Goal: Task Accomplishment & Management: Use online tool/utility

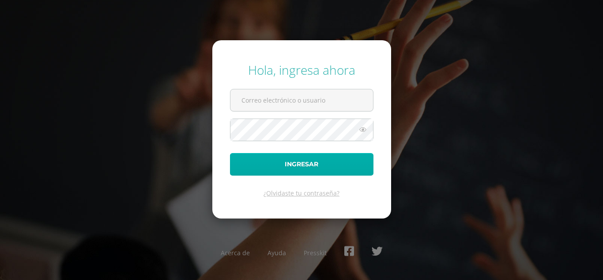
type input "[EMAIL_ADDRESS][DOMAIN_NAME]"
click at [310, 161] on button "Ingresar" at bounding box center [302, 164] width 144 height 23
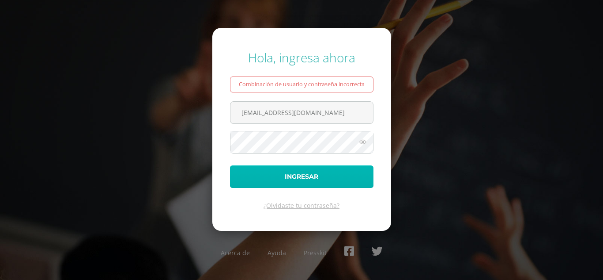
click at [257, 177] on button "Ingresar" at bounding box center [302, 176] width 144 height 23
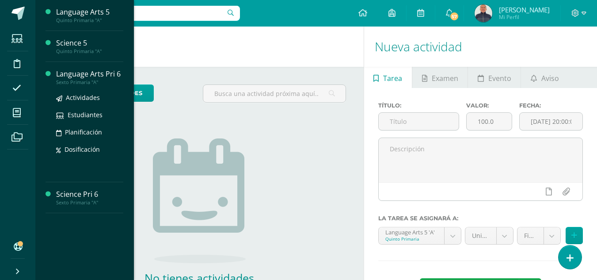
click at [80, 70] on div "Language Arts Pri 6" at bounding box center [89, 74] width 67 height 10
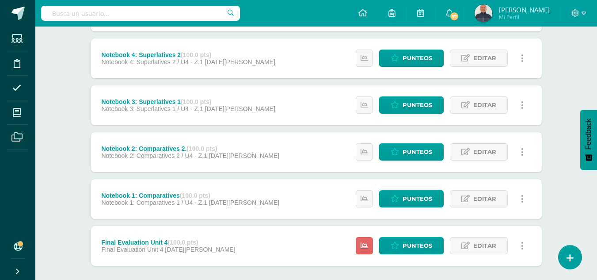
scroll to position [296, 0]
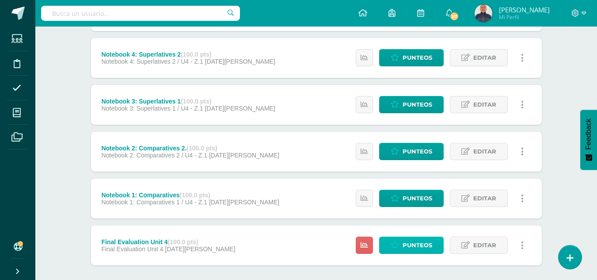
click at [413, 244] on span "Punteos" at bounding box center [417, 245] width 30 height 16
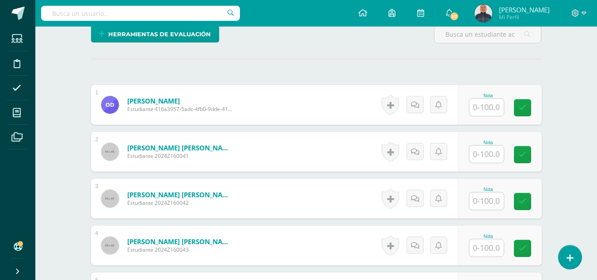
scroll to position [231, 0]
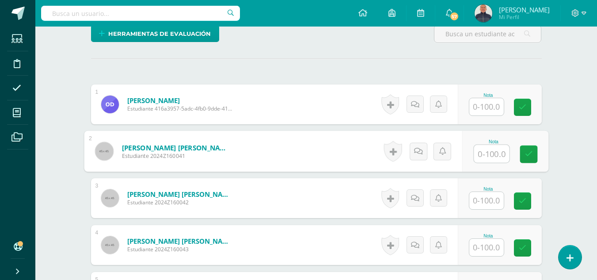
click at [484, 153] on input "text" at bounding box center [491, 154] width 35 height 18
type input "98"
click at [531, 156] on icon at bounding box center [528, 154] width 8 height 8
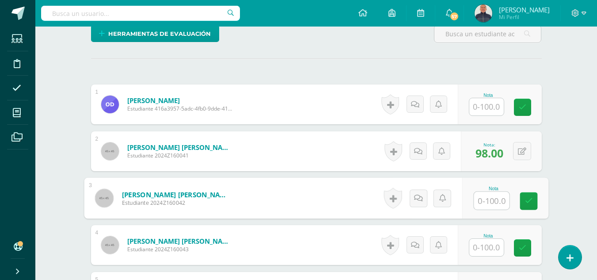
click at [487, 198] on input "text" at bounding box center [491, 201] width 35 height 18
type input "80"
click at [531, 200] on icon at bounding box center [528, 201] width 8 height 8
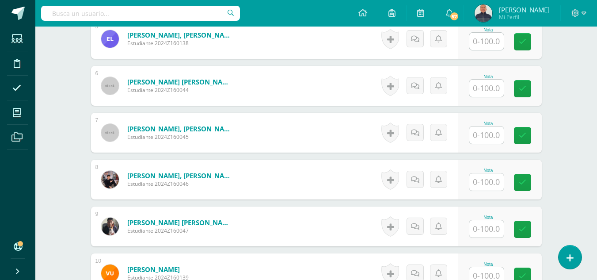
scroll to position [484, 0]
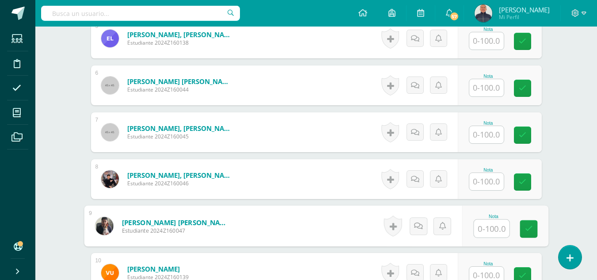
click at [486, 230] on input "text" at bounding box center [491, 229] width 35 height 18
type input "97"
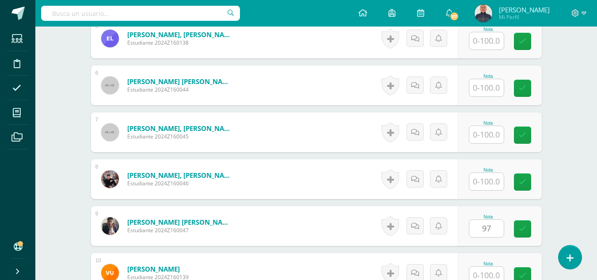
click at [540, 233] on div "Nota 97" at bounding box center [500, 226] width 84 height 40
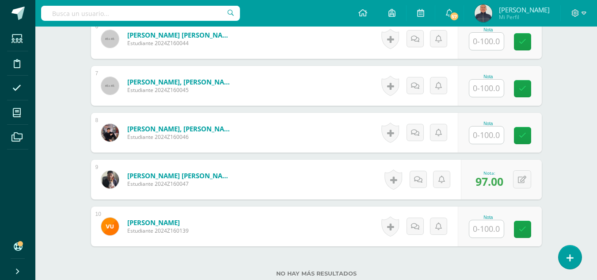
scroll to position [530, 0]
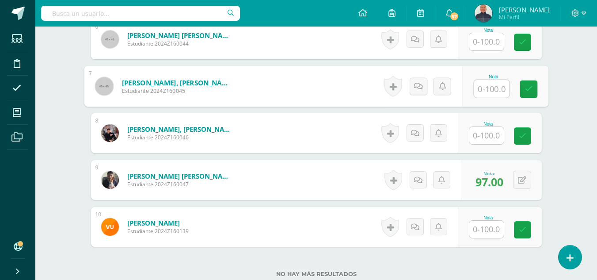
click at [484, 89] on input "text" at bounding box center [491, 89] width 35 height 18
type input "72"
click at [523, 87] on link at bounding box center [529, 89] width 18 height 18
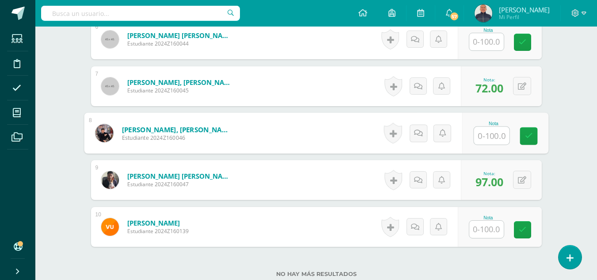
click at [485, 138] on input "text" at bounding box center [491, 136] width 35 height 18
type input "95"
click at [527, 139] on icon at bounding box center [528, 136] width 8 height 8
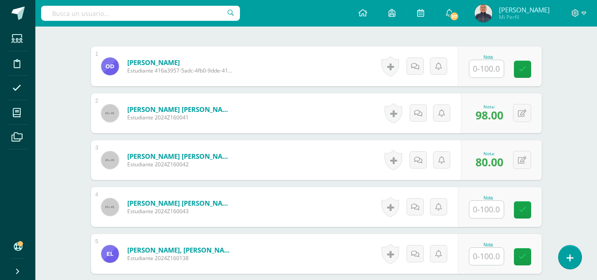
scroll to position [269, 0]
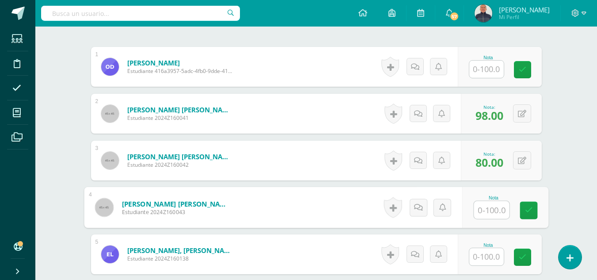
click at [492, 209] on input "text" at bounding box center [491, 210] width 35 height 18
type input "60"
click at [524, 211] on link at bounding box center [529, 210] width 18 height 18
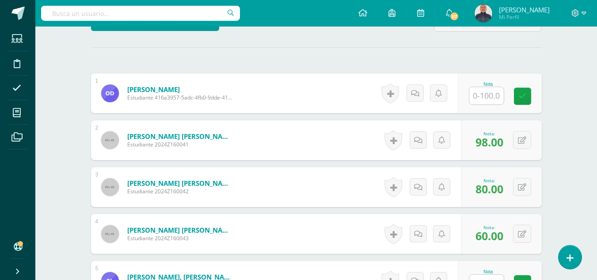
scroll to position [242, 0]
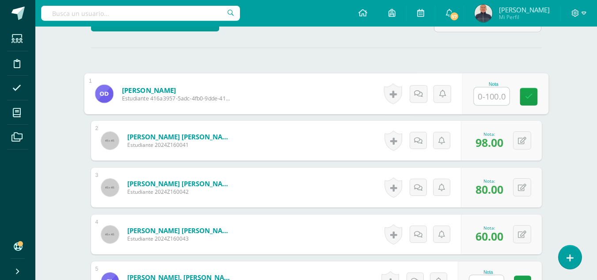
click at [488, 95] on input "text" at bounding box center [491, 96] width 35 height 18
type input "98"
click at [522, 96] on link at bounding box center [529, 97] width 18 height 18
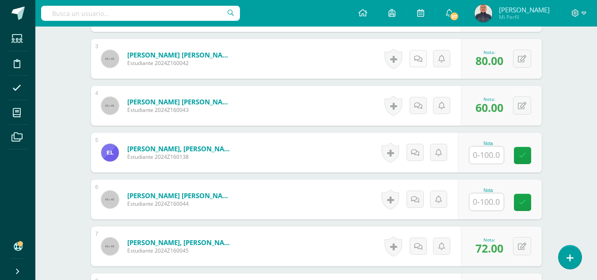
scroll to position [371, 0]
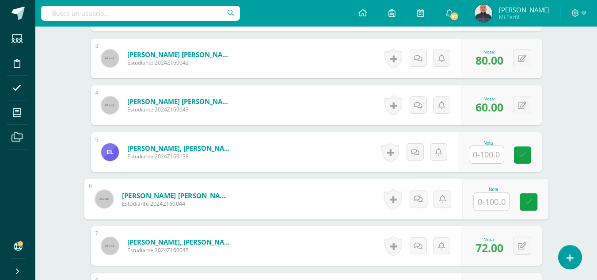
click at [486, 203] on input "text" at bounding box center [491, 202] width 35 height 18
type input "70"
click at [532, 206] on link at bounding box center [529, 202] width 18 height 18
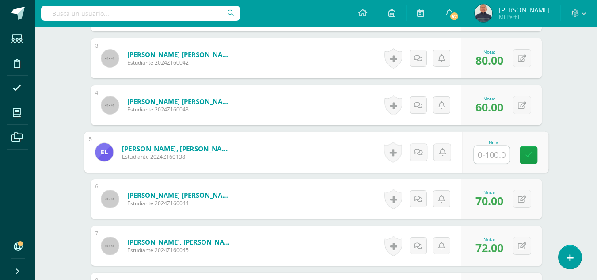
click at [488, 153] on input "text" at bounding box center [491, 155] width 35 height 18
type input "50"
click at [527, 155] on icon at bounding box center [528, 155] width 8 height 8
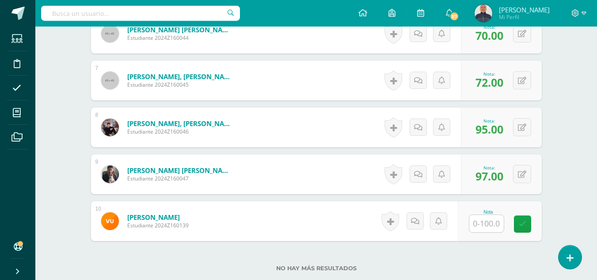
scroll to position [551, 0]
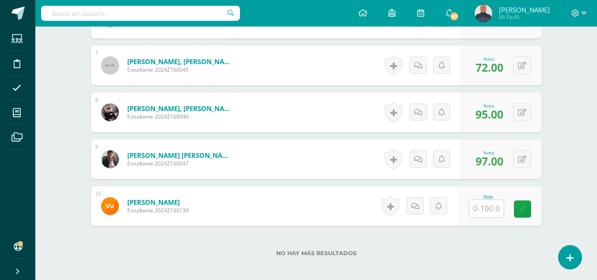
click at [493, 205] on input "text" at bounding box center [486, 208] width 34 height 17
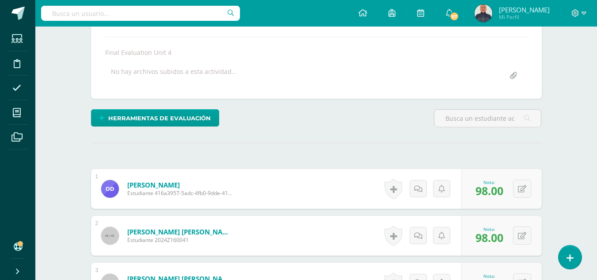
scroll to position [146, 0]
click at [584, 13] on icon at bounding box center [583, 13] width 5 height 8
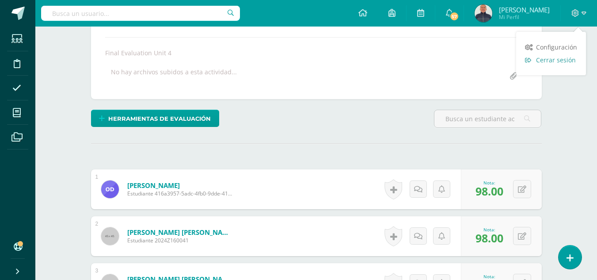
click at [548, 61] on span "Cerrar sesión" at bounding box center [556, 60] width 40 height 8
